Goal: Task Accomplishment & Management: Use online tool/utility

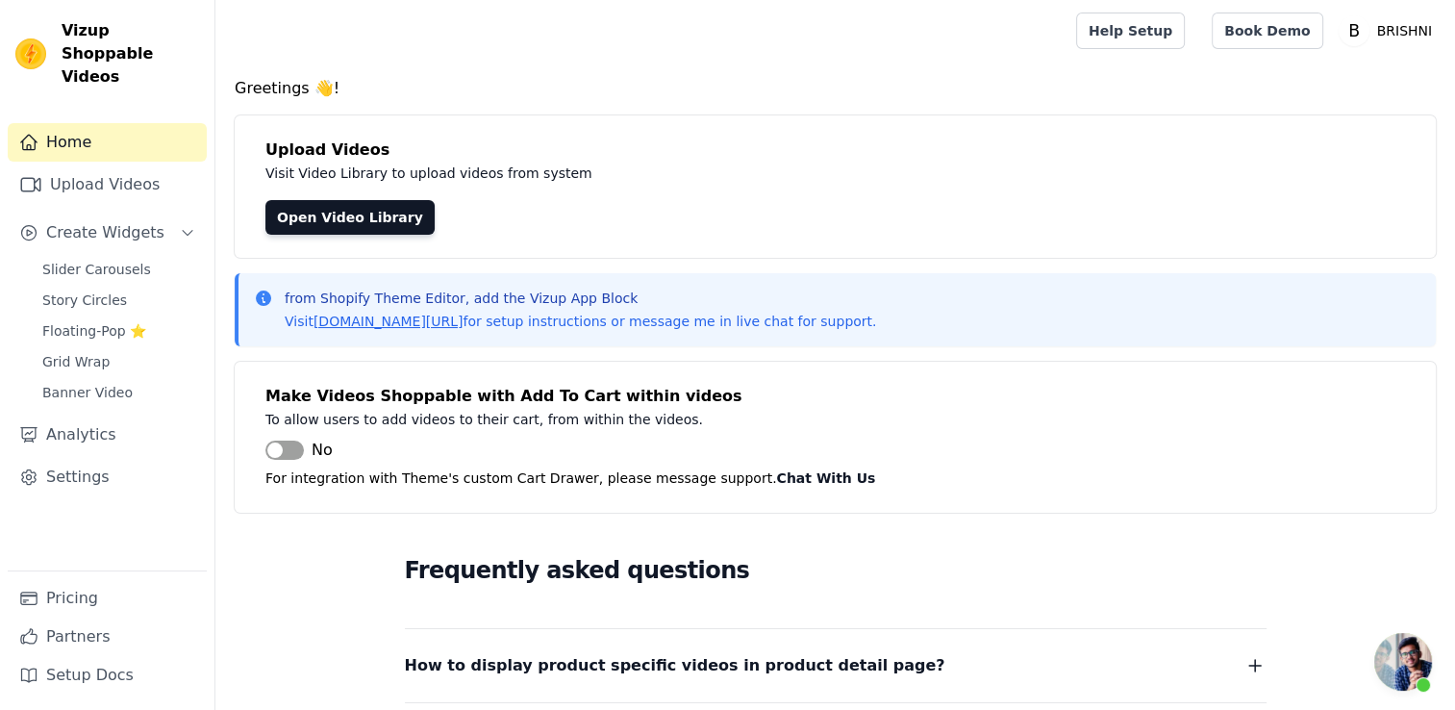
scroll to position [1154, 0]
click at [105, 165] on link "Upload Videos" at bounding box center [107, 184] width 199 height 38
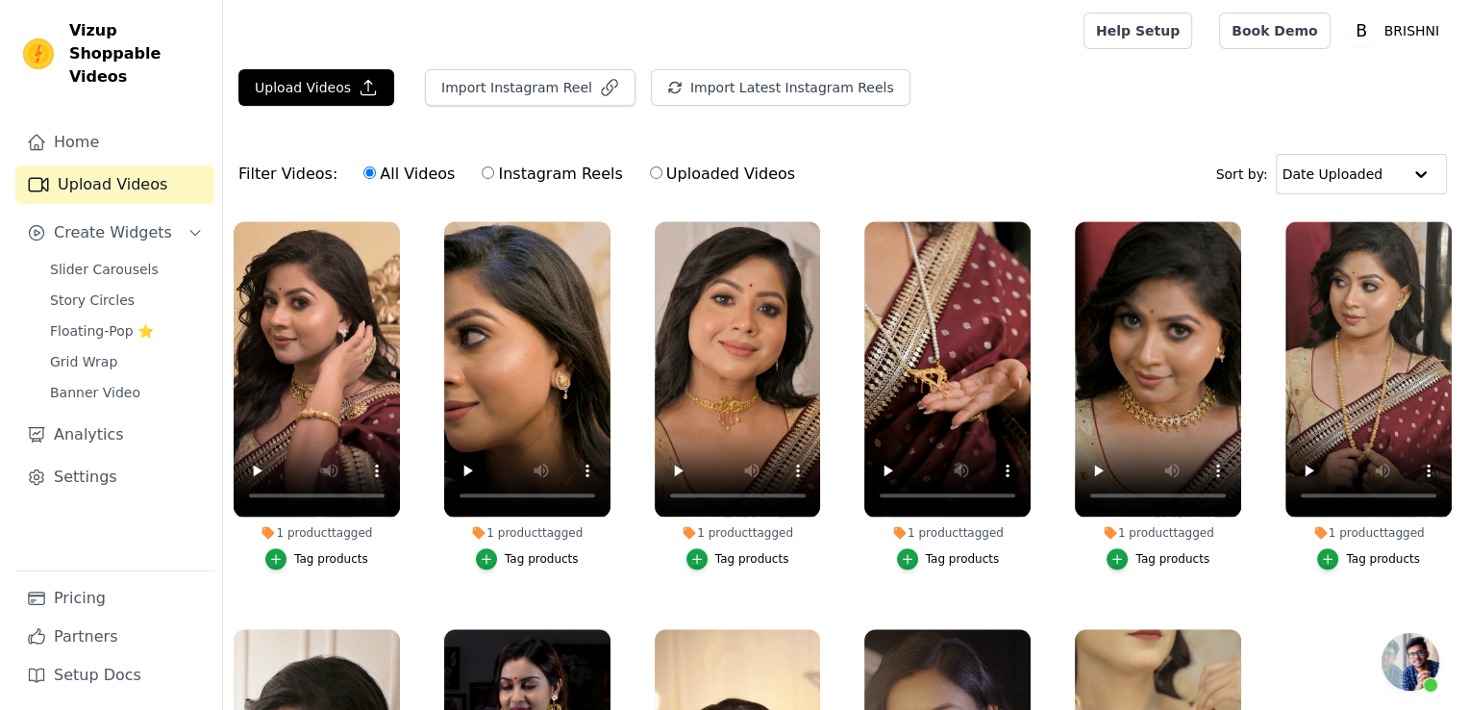
scroll to position [2192, 0]
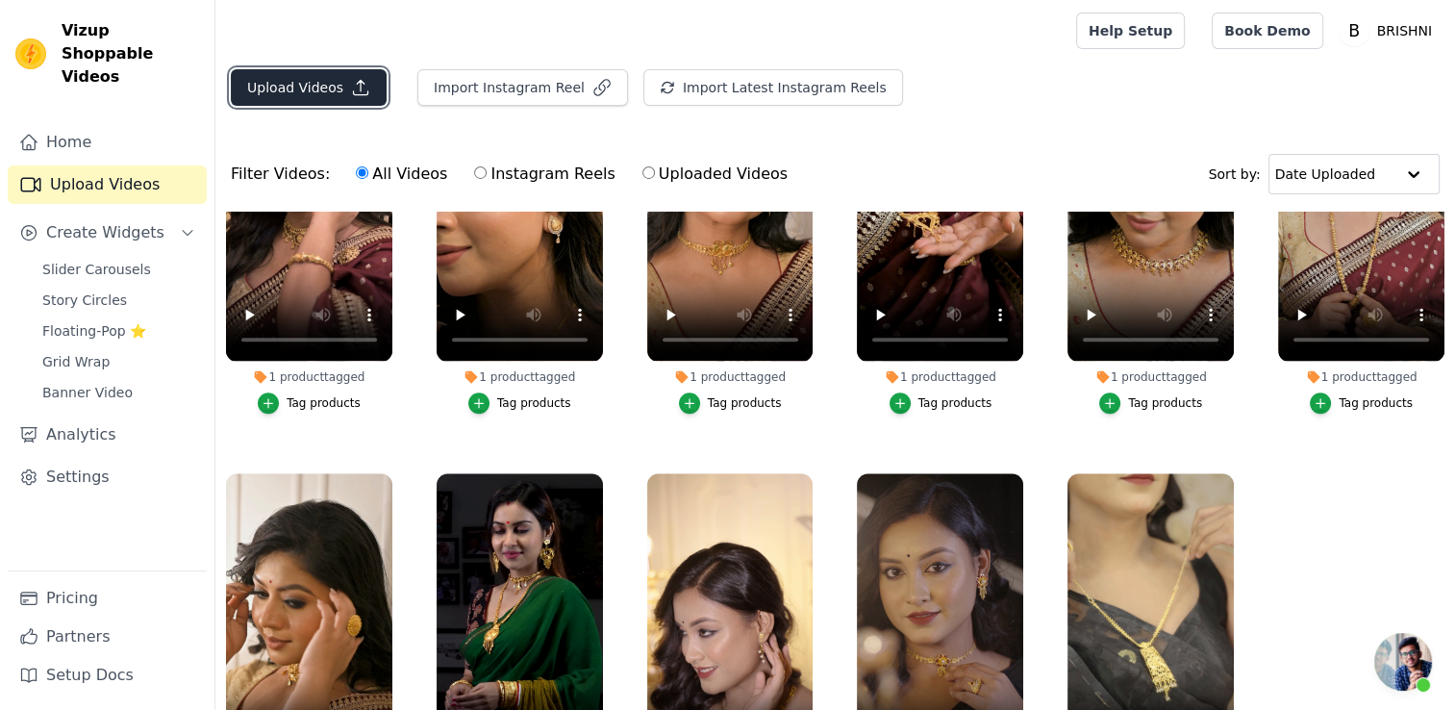
click at [300, 88] on button "Upload Videos" at bounding box center [309, 87] width 156 height 37
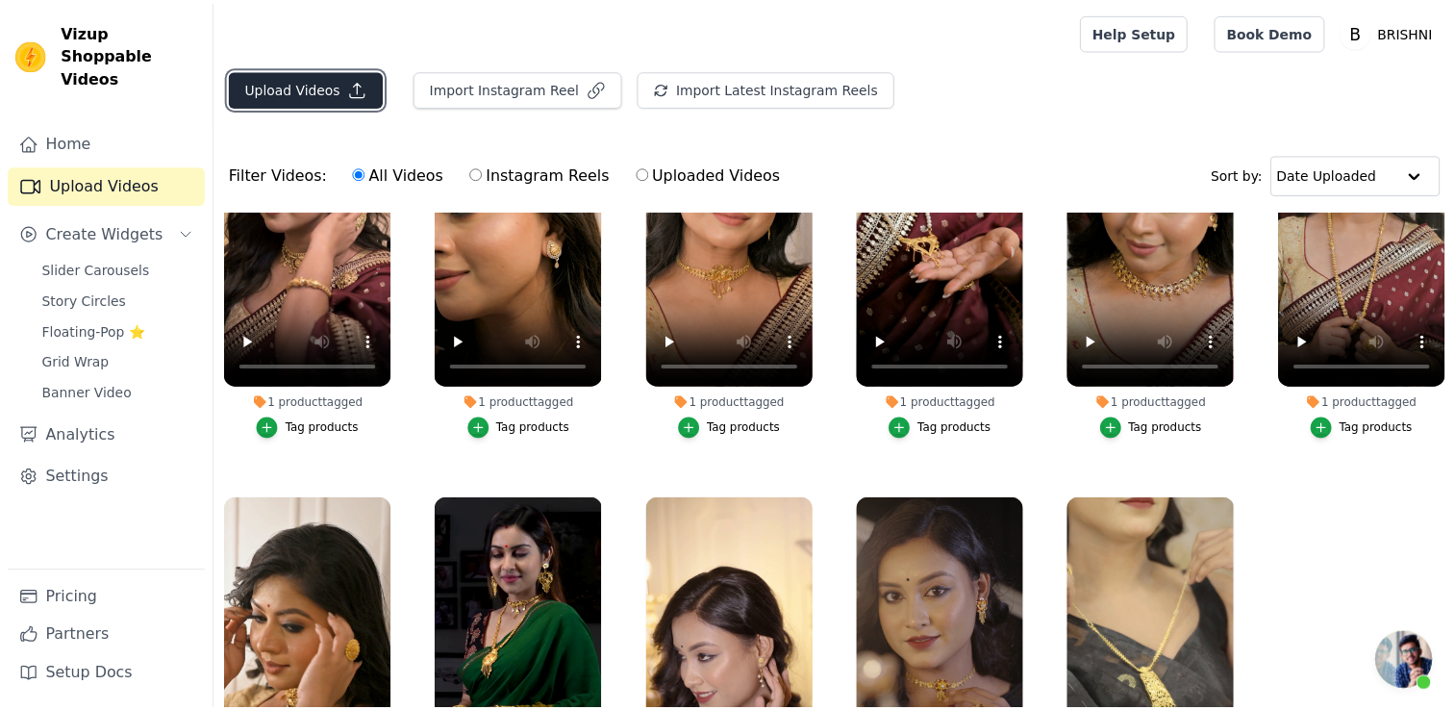
scroll to position [2213, 0]
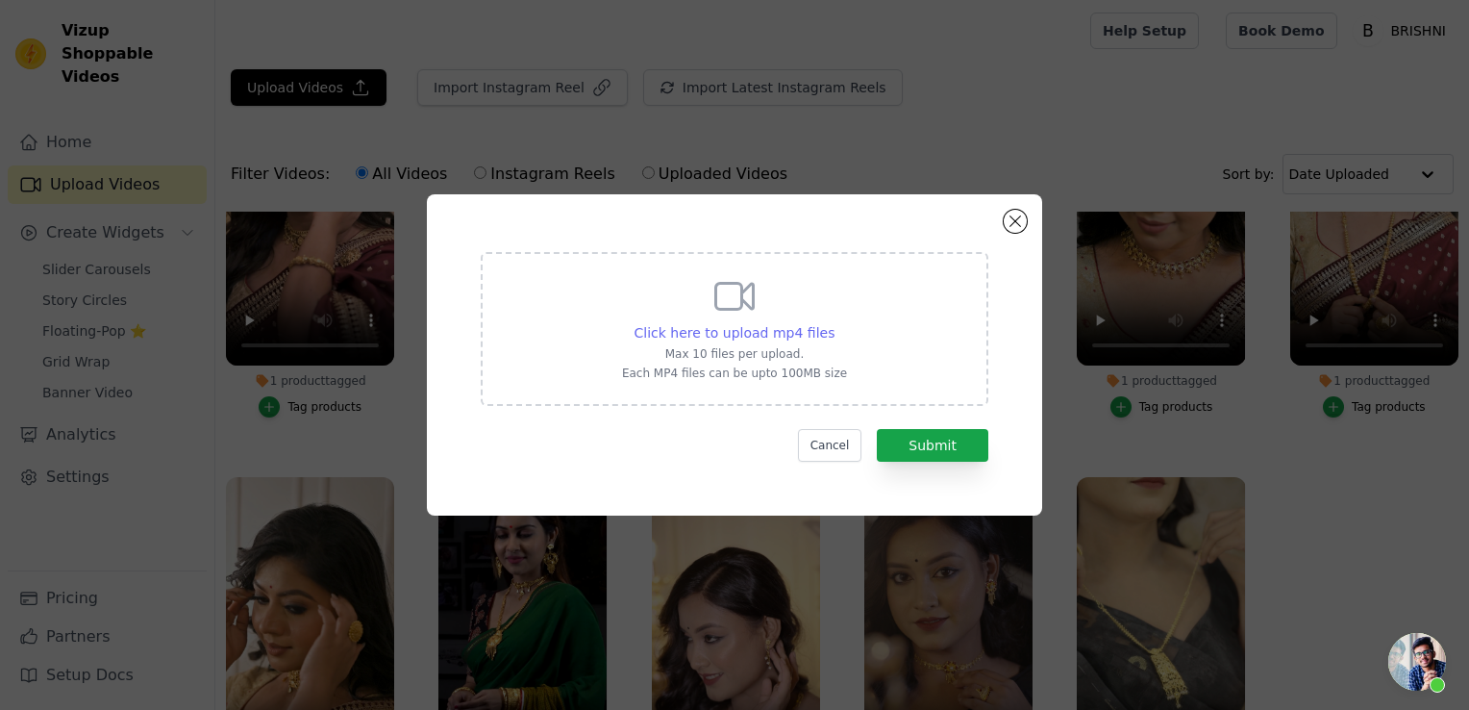
click at [702, 325] on span "Click here to upload mp4 files" at bounding box center [735, 332] width 201 height 15
click at [834, 323] on input "Click here to upload mp4 files Max 10 files per upload. Each MP4 files can be u…" at bounding box center [834, 322] width 1 height 1
click at [1008, 222] on button "Close modal" at bounding box center [1015, 221] width 23 height 23
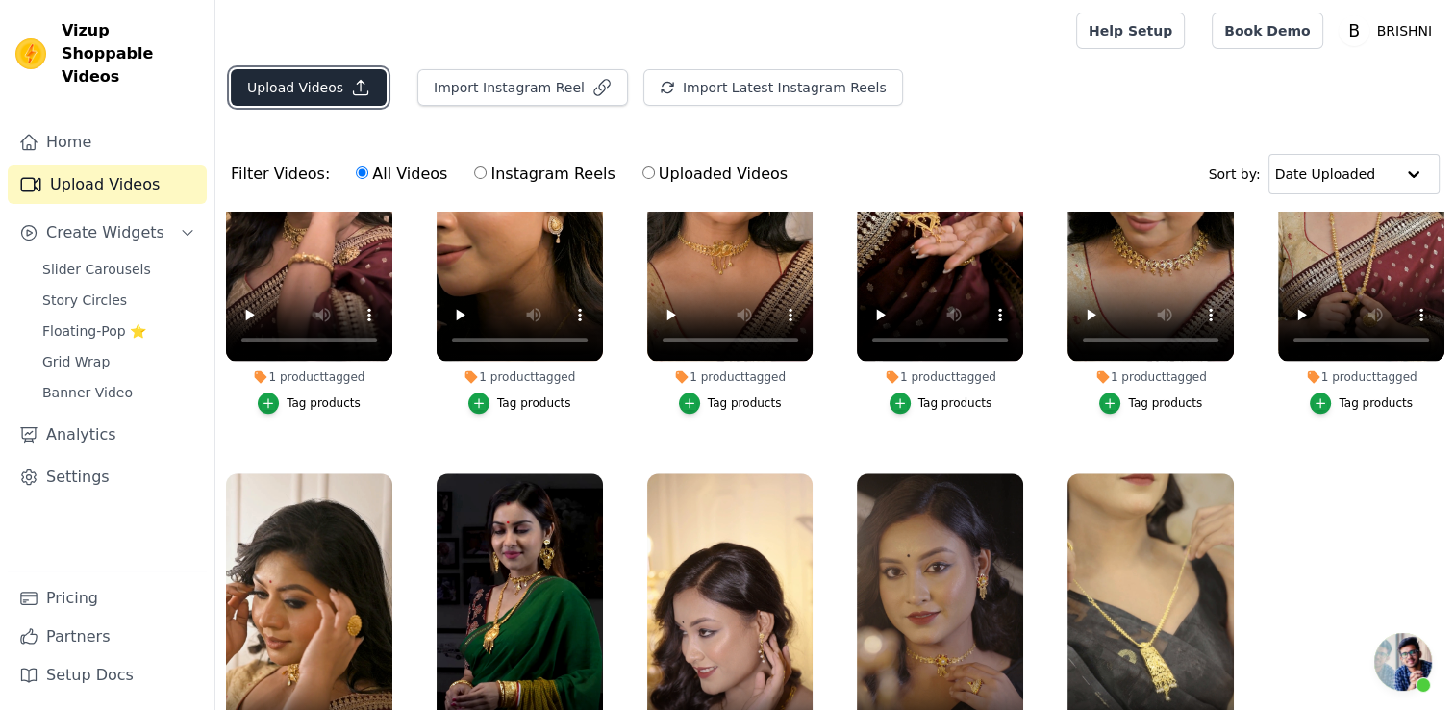
click at [331, 87] on button "Upload Videos" at bounding box center [309, 87] width 156 height 37
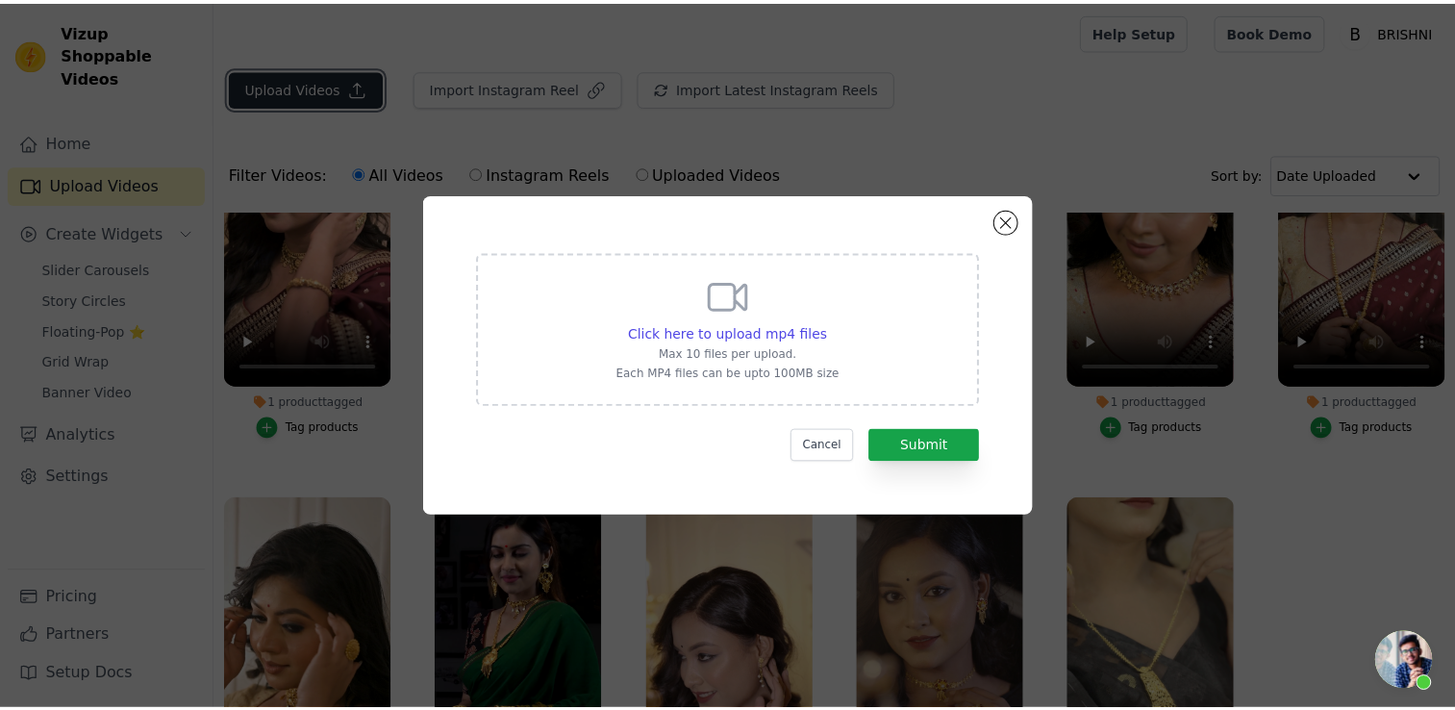
scroll to position [2213, 0]
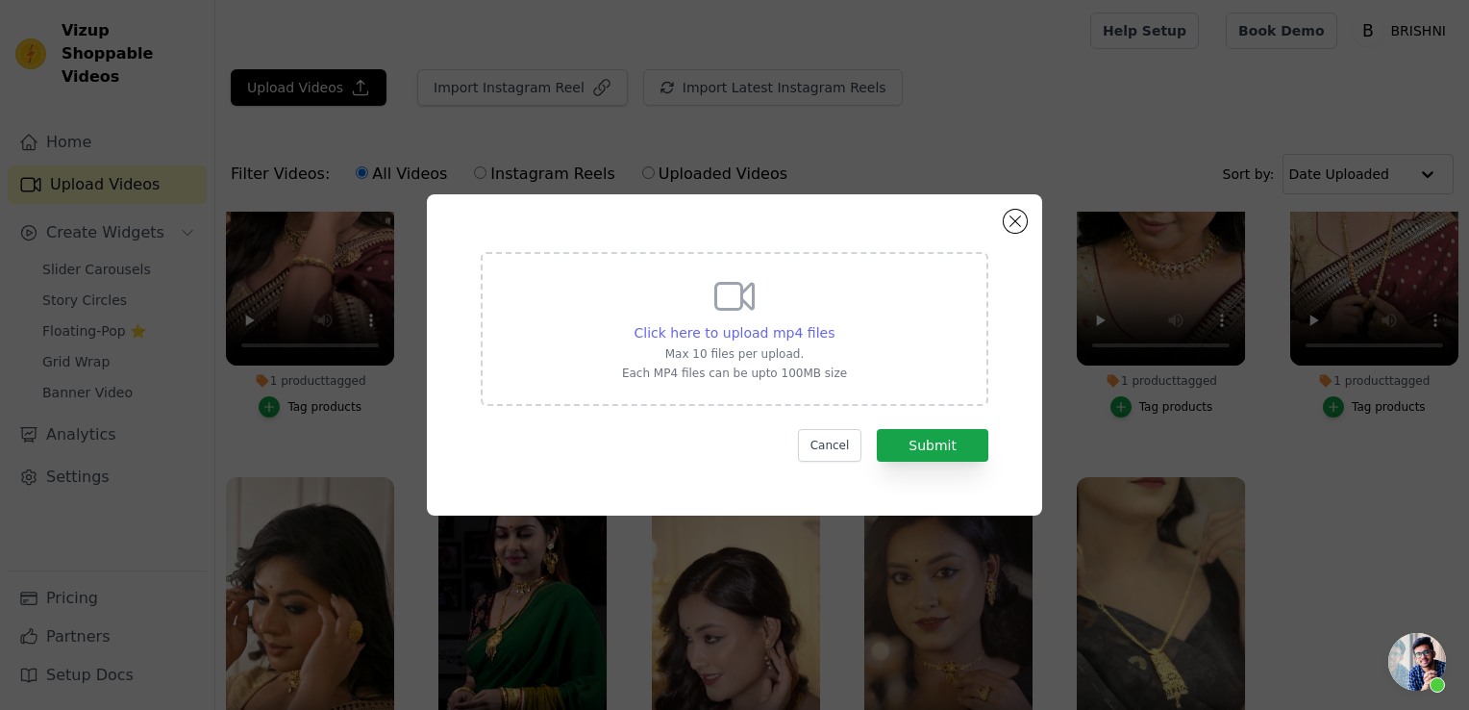
click at [781, 335] on span "Click here to upload mp4 files" at bounding box center [735, 332] width 201 height 15
click at [834, 323] on input "Click here to upload mp4 files Max 10 files per upload. Each MP4 files can be u…" at bounding box center [834, 322] width 1 height 1
type input "C:\fakepath\gardenia tie.mp4"
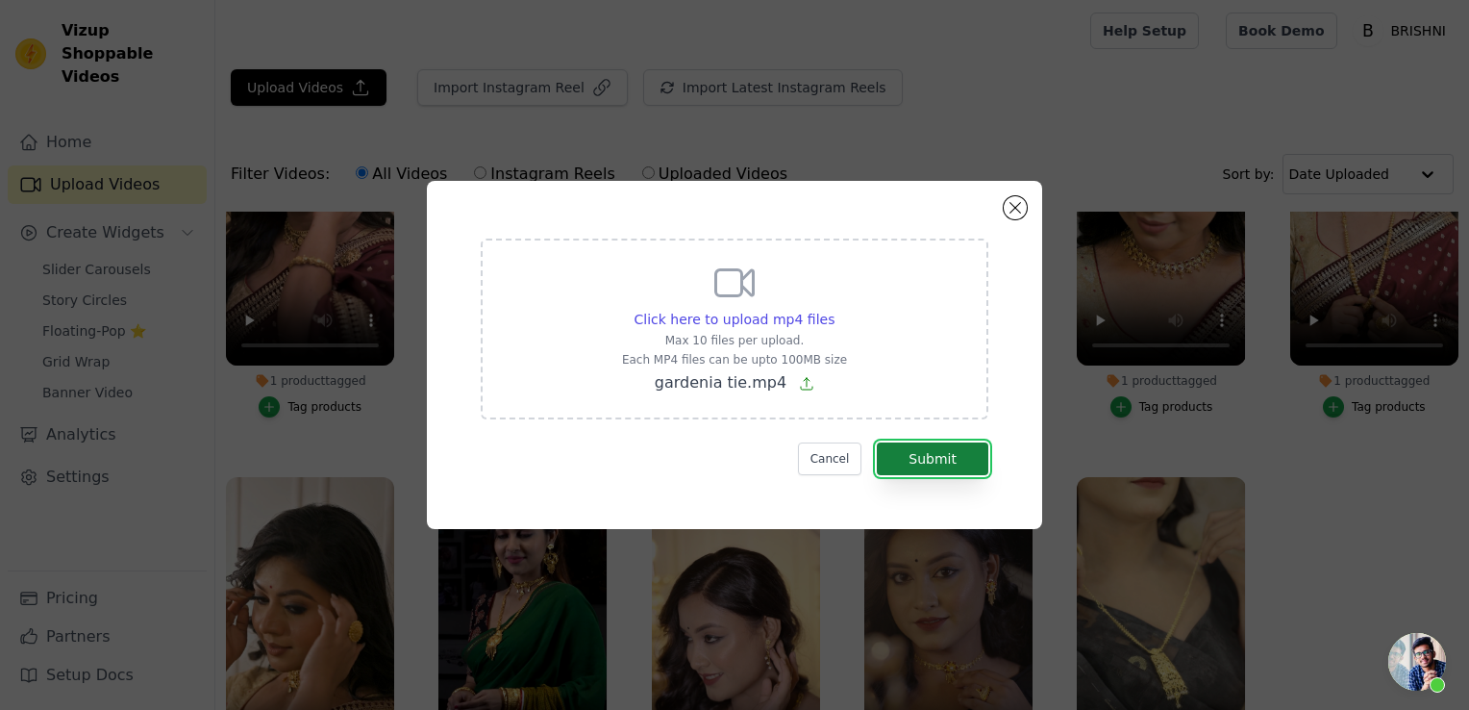
click at [922, 449] on button "Submit" at bounding box center [933, 458] width 112 height 33
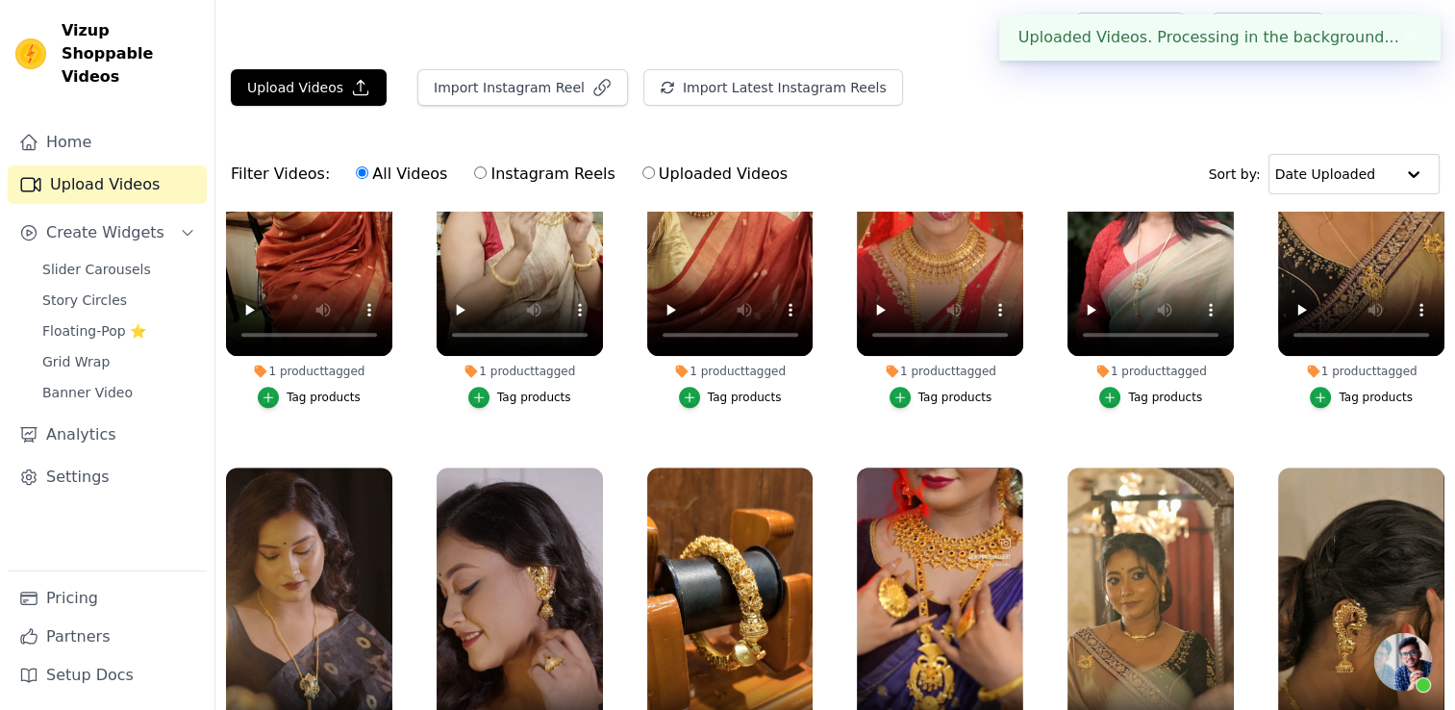
scroll to position [1518, 0]
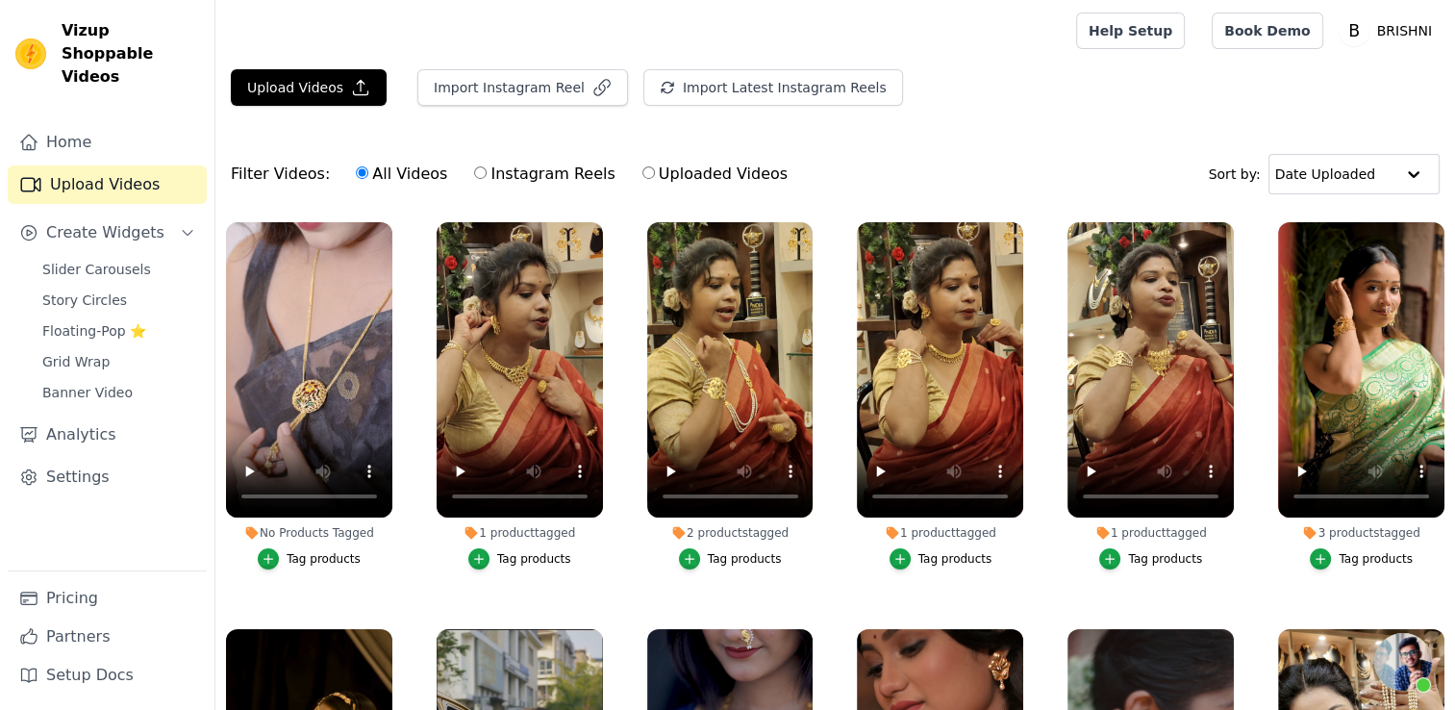
scroll to position [1154, 0]
click at [315, 566] on label "No Products Tagged Tag products" at bounding box center [309, 399] width 168 height 357
click at [315, 556] on div "Tag products" at bounding box center [324, 558] width 74 height 15
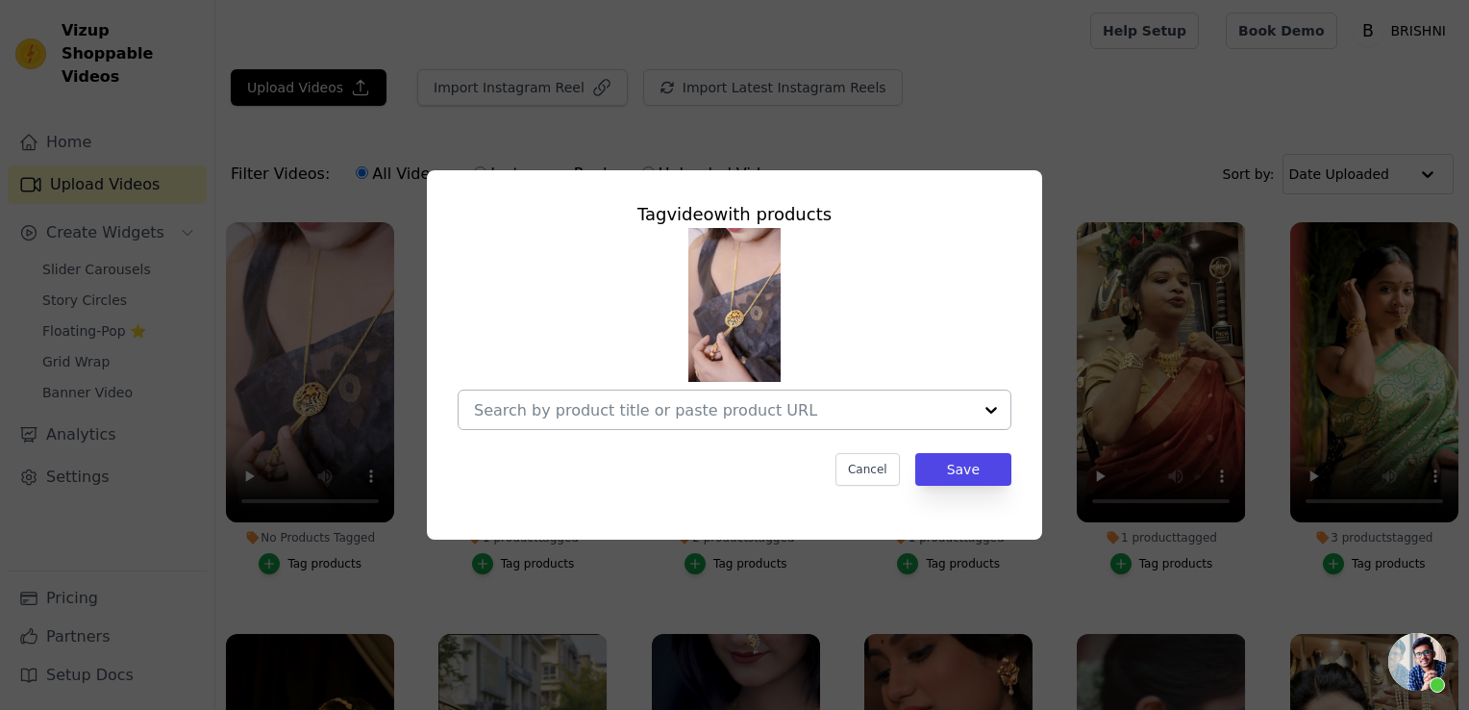
click at [535, 409] on input "No Products Tagged Tag video with products Cancel Save Tag products" at bounding box center [723, 410] width 498 height 18
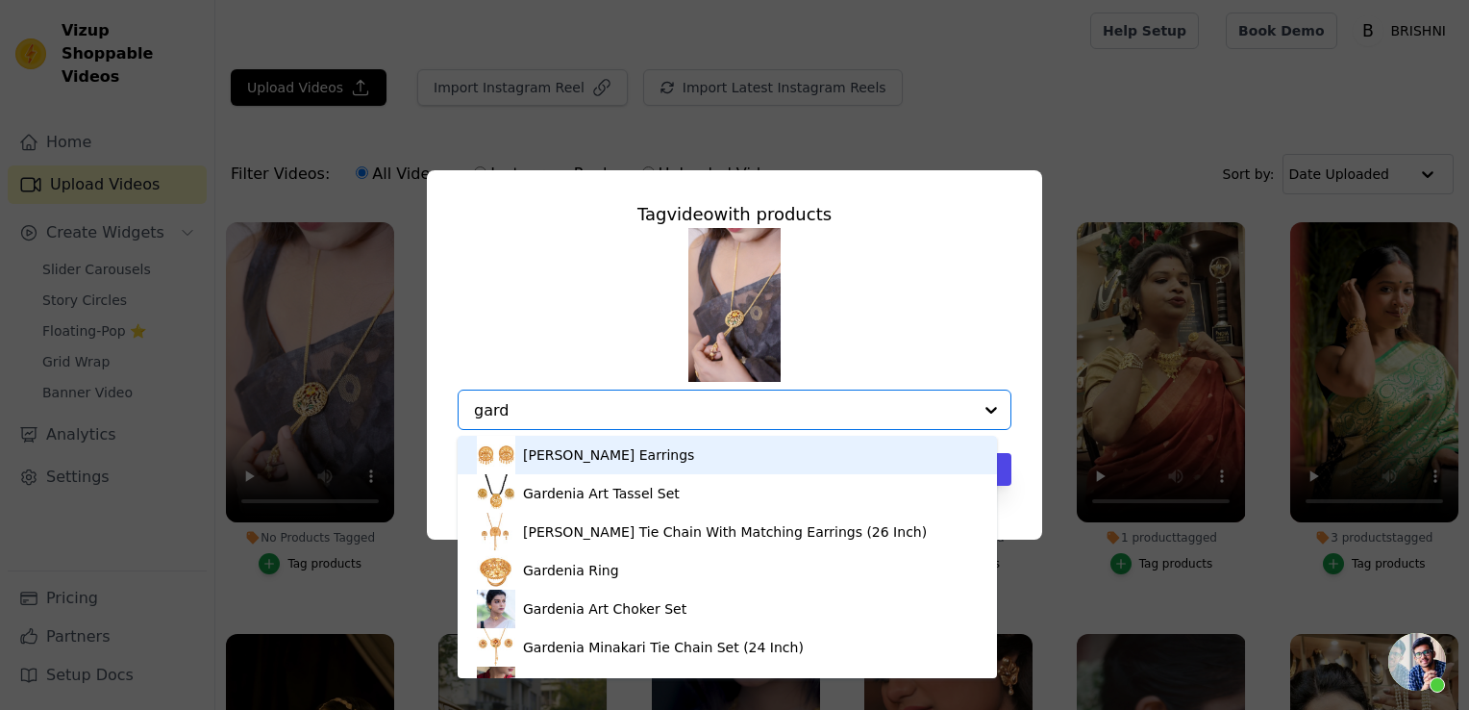
type input "garde"
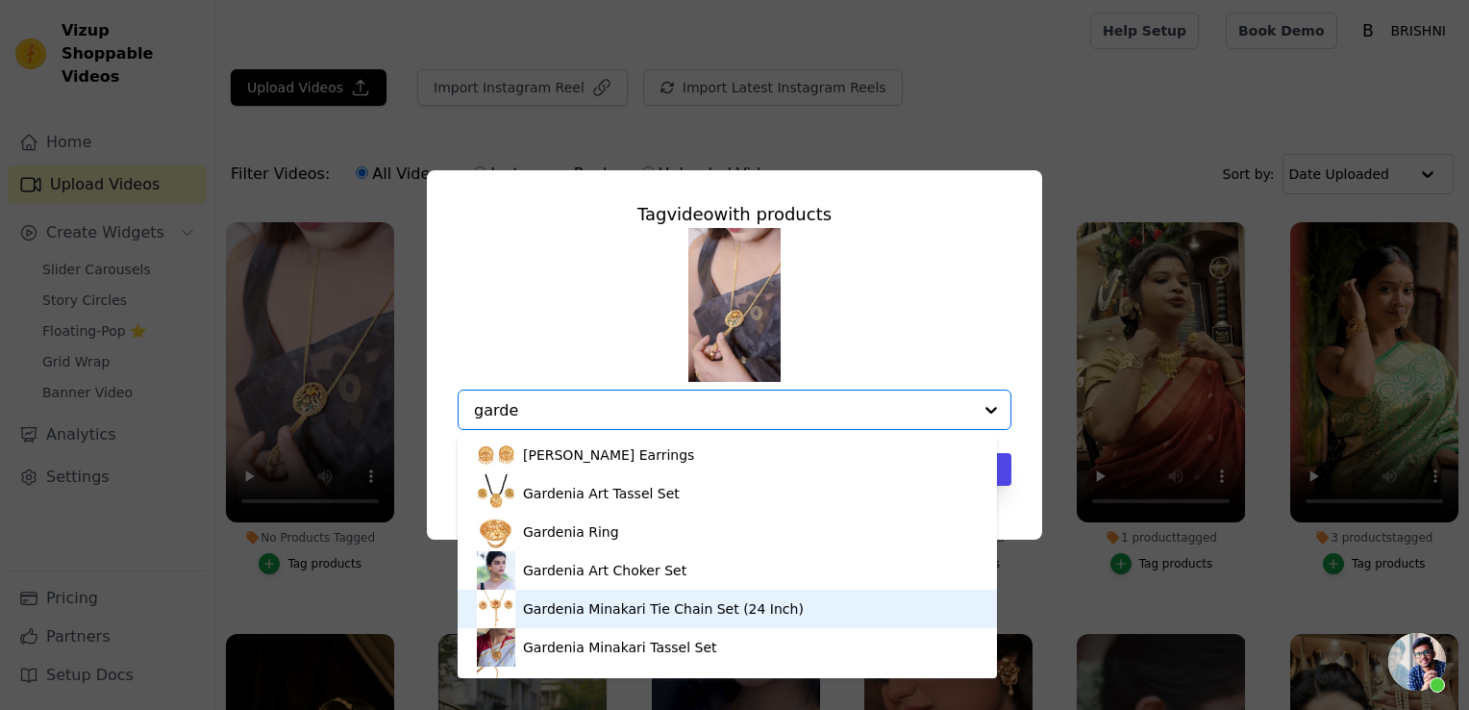
click at [572, 611] on div "Gardenia Minakari Tie Chain Set (24 Inch)" at bounding box center [663, 608] width 281 height 19
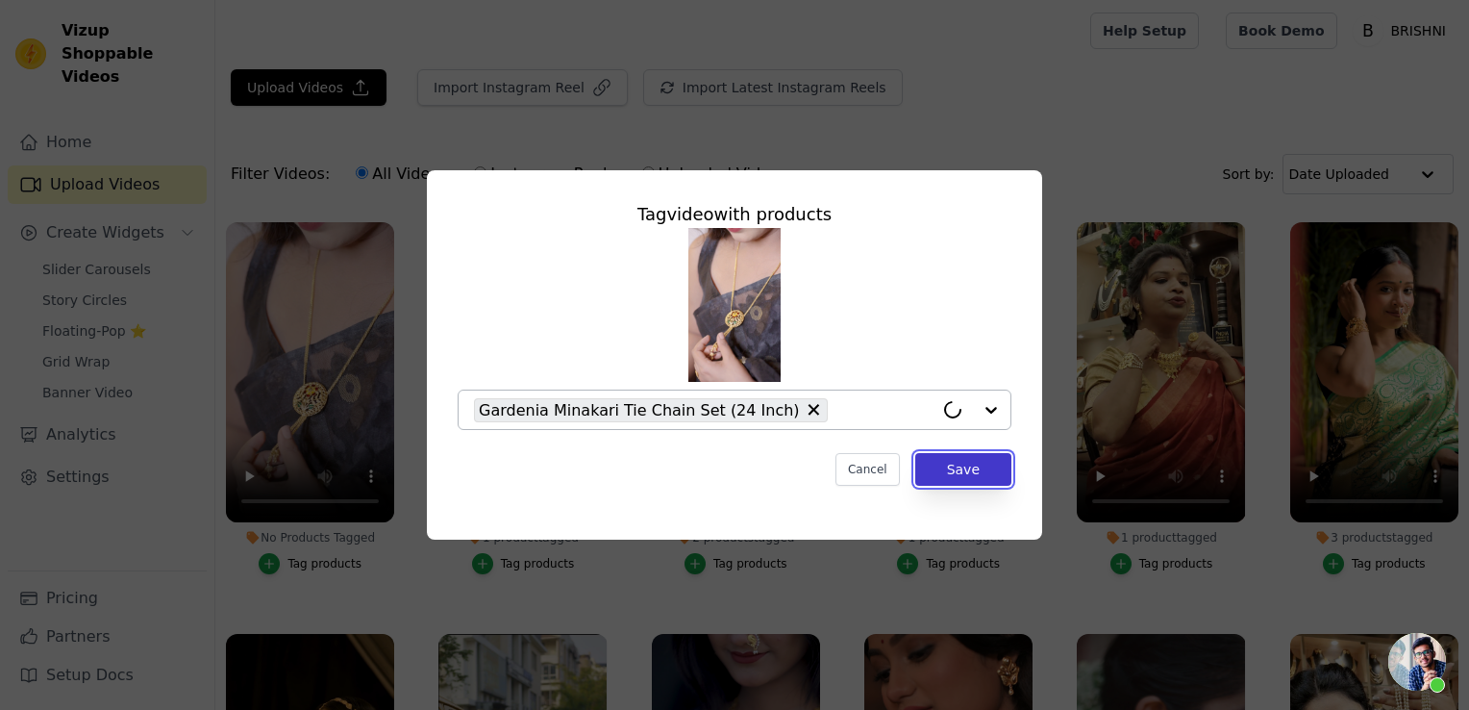
click at [966, 472] on button "Save" at bounding box center [964, 469] width 96 height 33
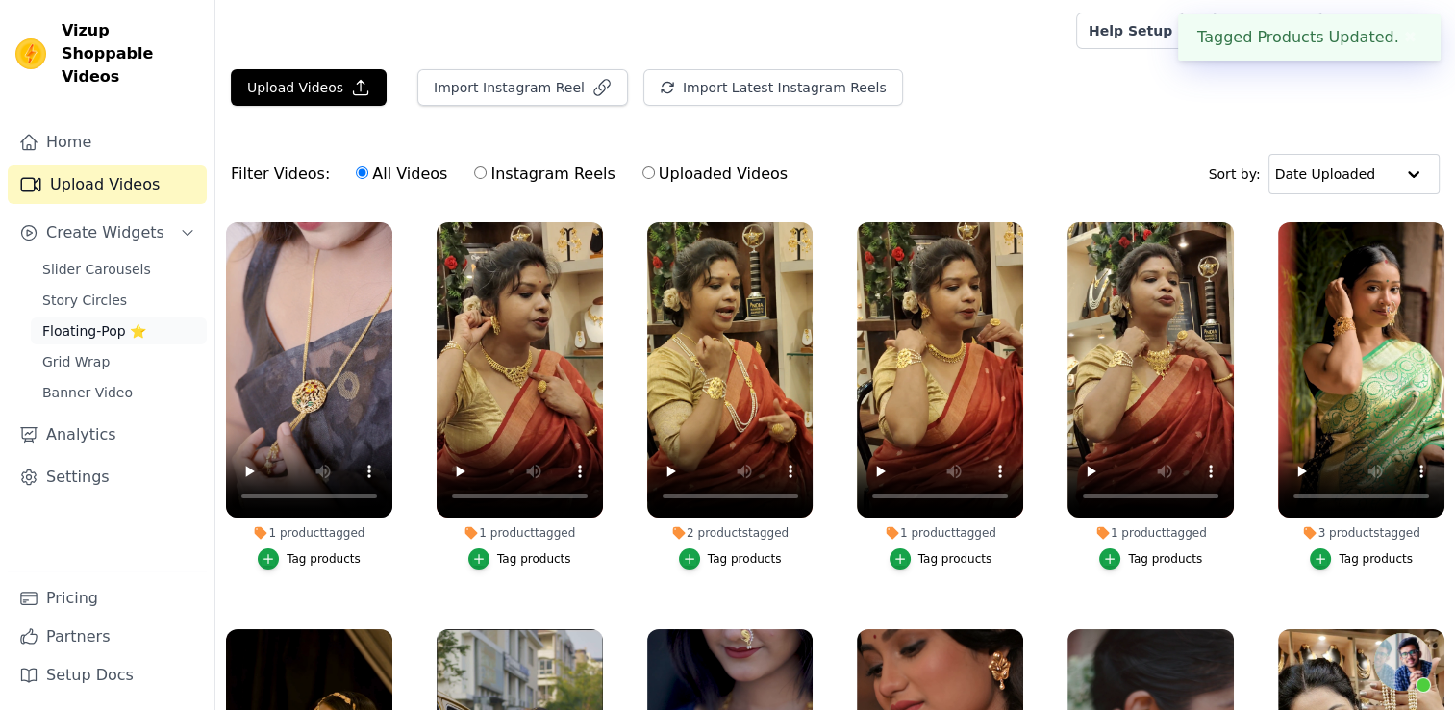
click at [116, 321] on span "Floating-Pop ⭐" at bounding box center [94, 330] width 104 height 19
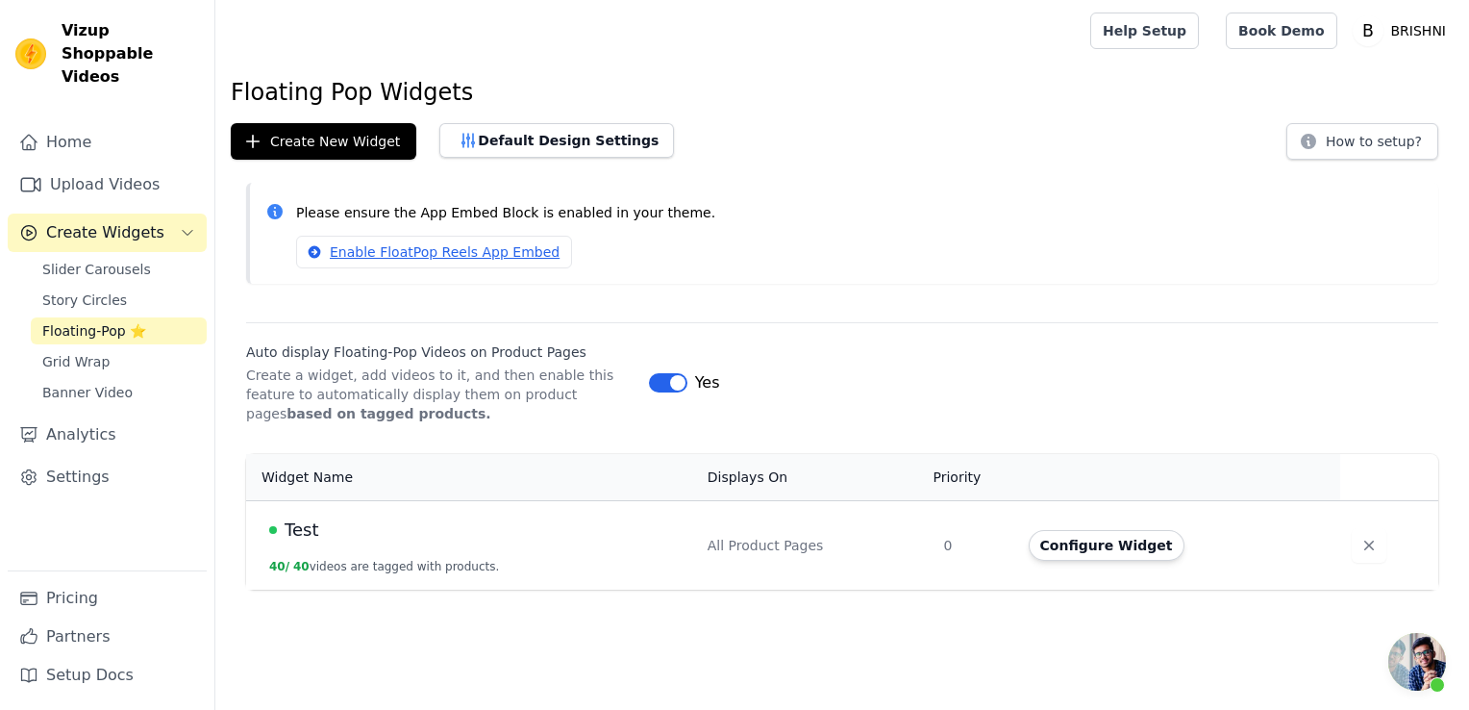
click at [1082, 560] on td "Configure Widget" at bounding box center [1178, 544] width 323 height 89
click at [1085, 547] on button "Configure Widget" at bounding box center [1107, 545] width 156 height 31
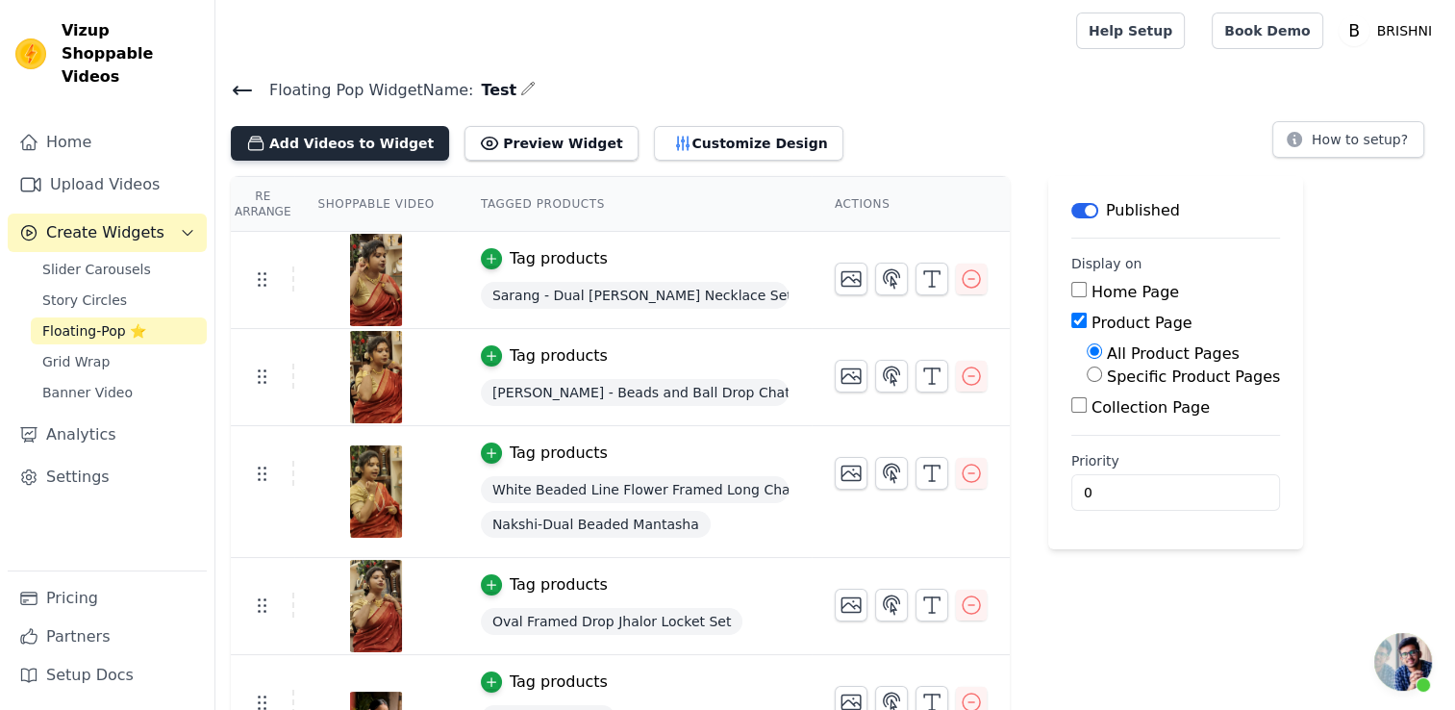
click at [327, 139] on button "Add Videos to Widget" at bounding box center [340, 143] width 218 height 35
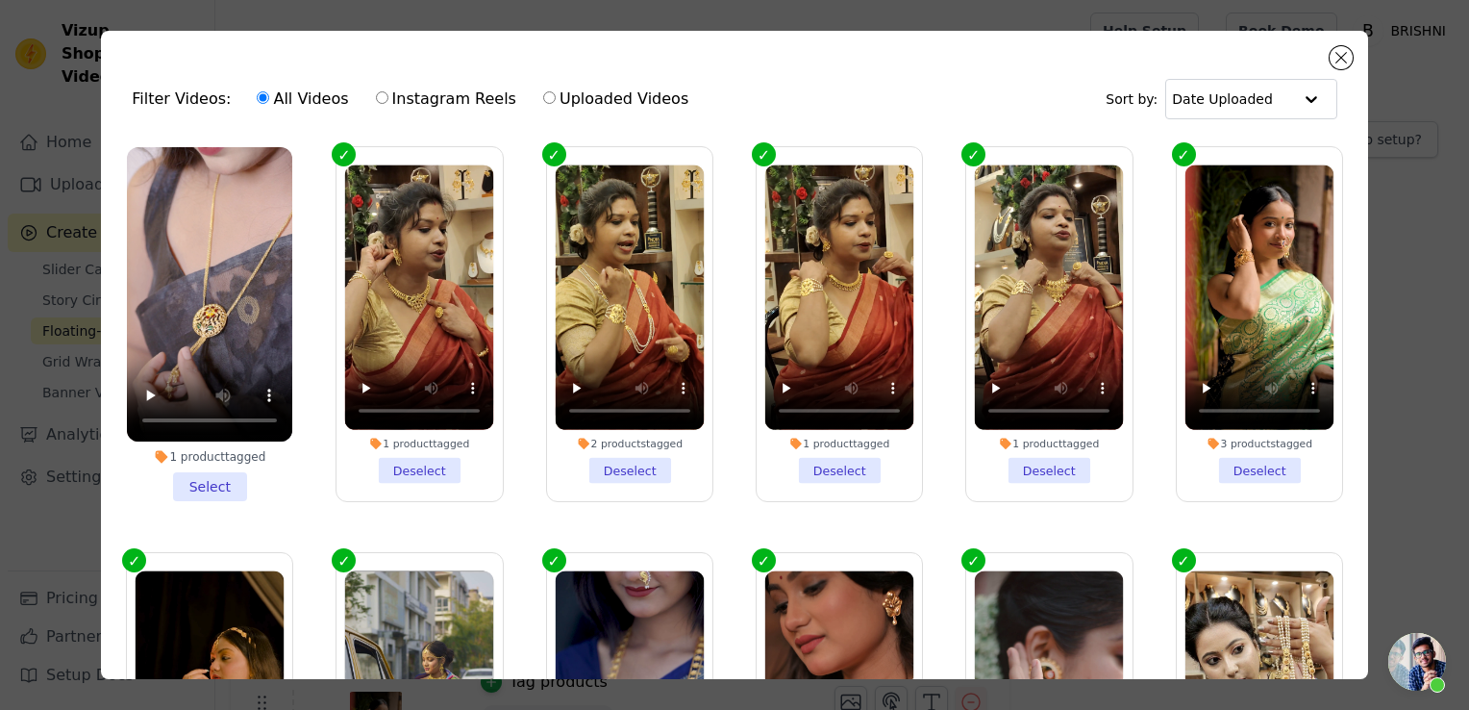
click at [209, 486] on li "1 product tagged Select" at bounding box center [209, 324] width 165 height 354
click at [0, 0] on input "1 product tagged Select" at bounding box center [0, 0] width 0 height 0
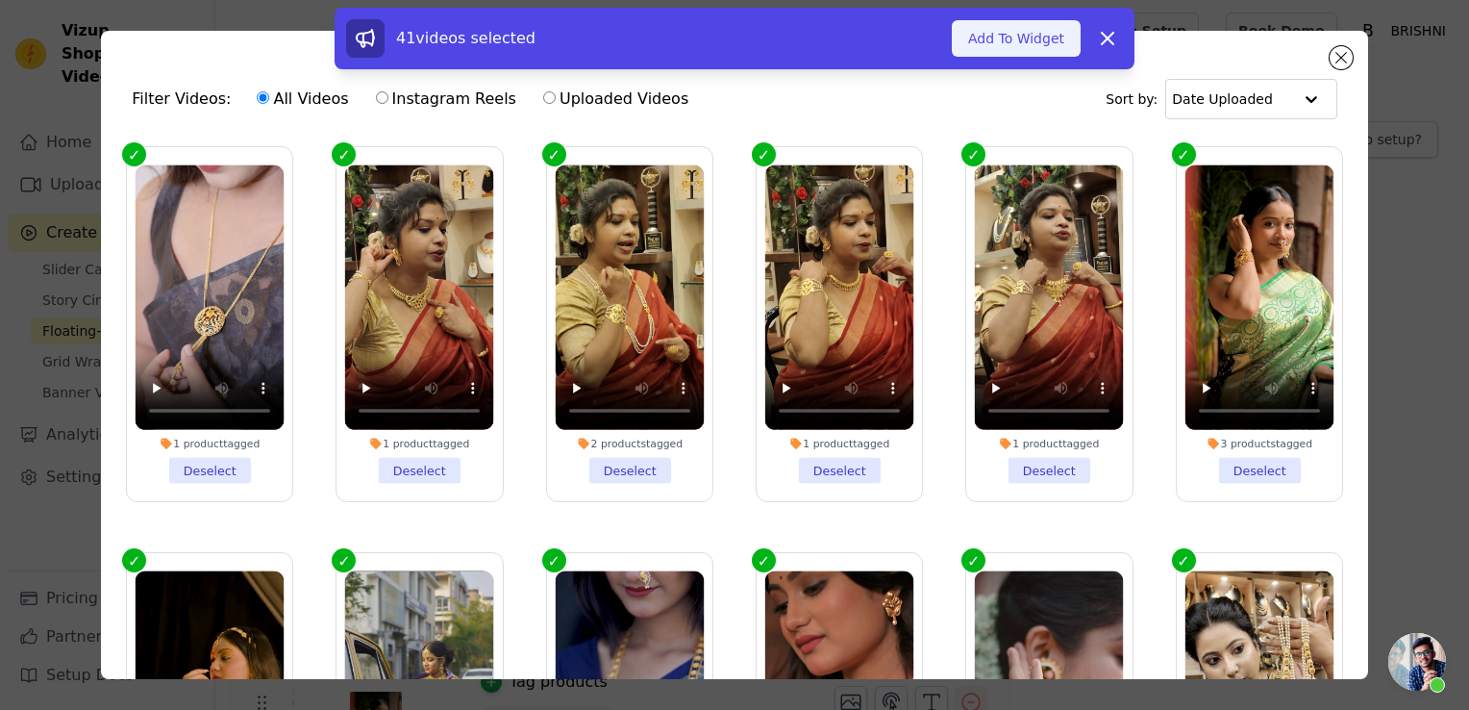
click at [1000, 44] on button "Add To Widget" at bounding box center [1016, 38] width 129 height 37
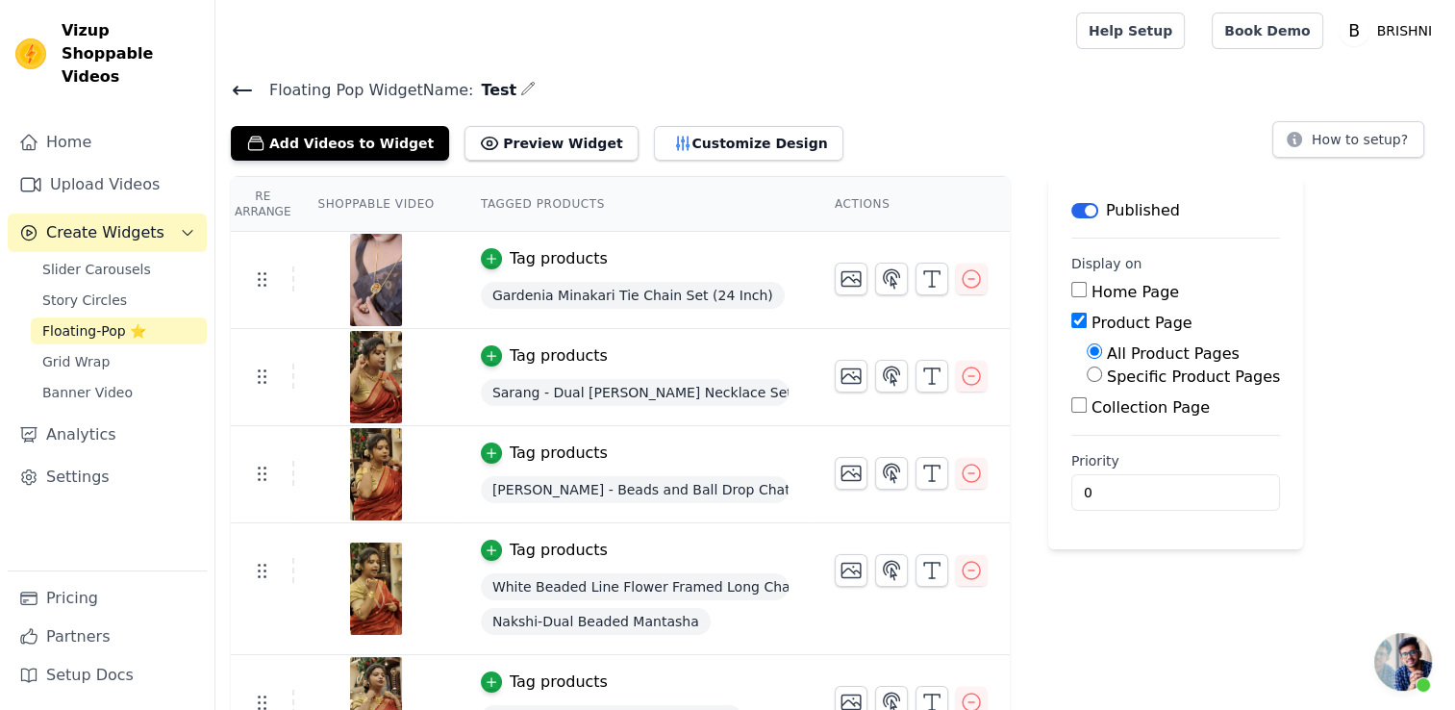
click at [369, 282] on img at bounding box center [376, 280] width 54 height 92
click at [158, 123] on link "Home" at bounding box center [107, 142] width 199 height 38
